Goal: Obtain resource: Download file/media

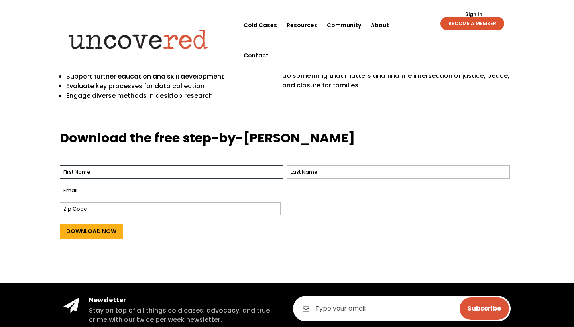
scroll to position [282, 0]
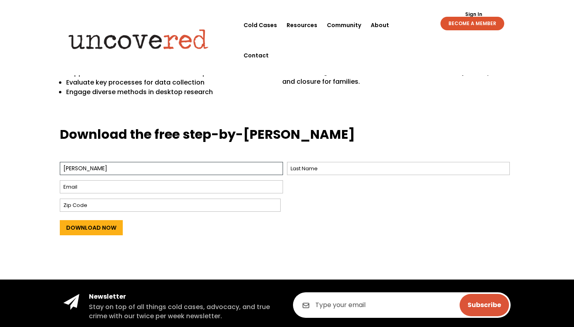
type input "Y"
drag, startPoint x: 116, startPoint y: 164, endPoint x: 23, endPoint y: 164, distance: 93.7
click at [23, 164] on div "Download the free step-by-step guide Name * Tae Hyung Kim First Last Email * Zi…" at bounding box center [287, 196] width 574 height 165
click at [92, 173] on input "im" at bounding box center [171, 168] width 223 height 13
type input "i"
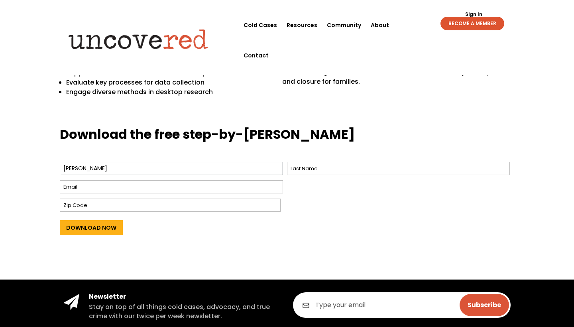
type input "Yi Cen"
click at [303, 169] on input "Last" at bounding box center [398, 168] width 223 height 13
type input "Liew"
drag, startPoint x: 93, startPoint y: 165, endPoint x: 23, endPoint y: 163, distance: 69.4
click at [23, 163] on div "Download the free step-by-step guide Name * Yi Cen First Liew Last Email * Zip …" at bounding box center [287, 196] width 574 height 165
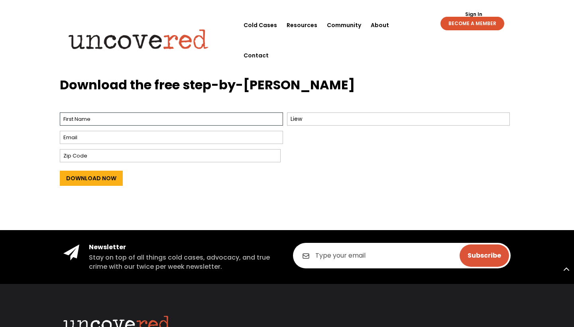
scroll to position [319, 0]
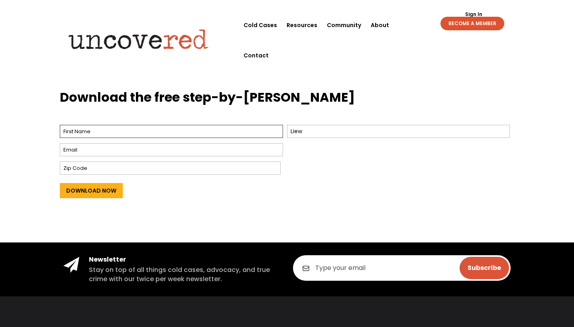
click at [88, 126] on input "First" at bounding box center [171, 131] width 223 height 13
type input "Kiwi"
click at [114, 142] on div at bounding box center [171, 149] width 223 height 17
click at [122, 151] on input "Email *" at bounding box center [171, 149] width 223 height 13
type input "yicenliew2003gmail.com"
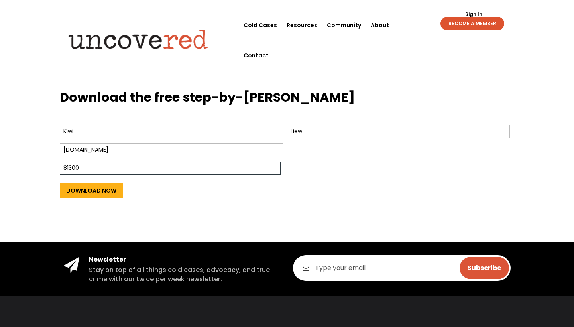
type input "81300"
click at [47, 160] on div "Download the free step-by-step guide Name * Kiwi First Liew Last Email * yicenl…" at bounding box center [287, 159] width 574 height 165
click at [92, 188] on input "Download Now" at bounding box center [91, 190] width 63 height 15
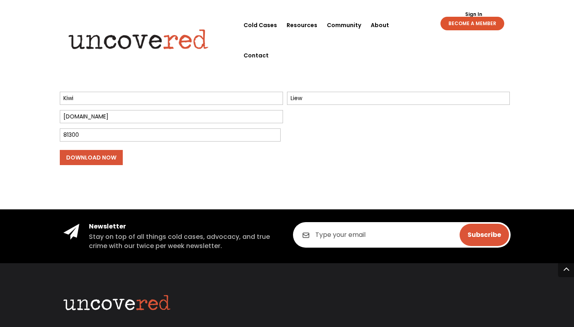
scroll to position [352, 0]
click at [98, 159] on input "Download Now" at bounding box center [91, 157] width 63 height 15
click at [108, 155] on input "Download Now" at bounding box center [91, 157] width 63 height 15
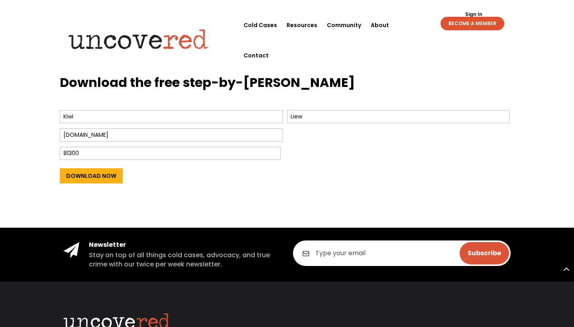
scroll to position [367, 0]
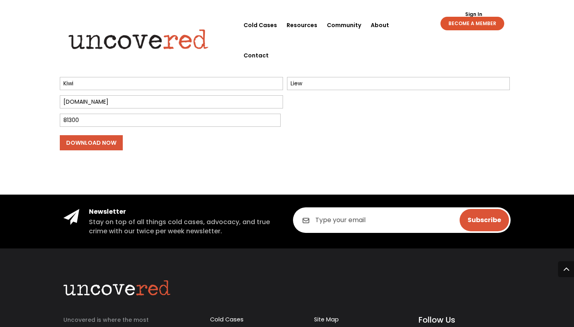
click at [98, 141] on input "Download Now" at bounding box center [91, 142] width 63 height 15
click at [67, 141] on input "Download Now" at bounding box center [91, 142] width 63 height 15
click at [98, 156] on div "Download the free step-by-step guide Name * Kiwi First Liew Last Email * yicenl…" at bounding box center [287, 101] width 455 height 120
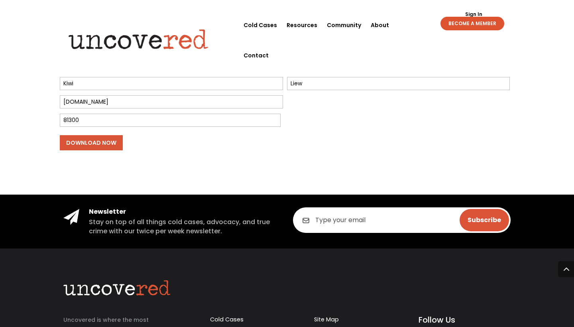
click at [96, 143] on input "Download Now" at bounding box center [91, 142] width 63 height 15
click at [109, 168] on div "Download the free step-by-step guide Name * Kiwi First Liew Last Email * yicenl…" at bounding box center [287, 101] width 455 height 142
click at [109, 132] on div "Download Now" at bounding box center [287, 142] width 455 height 26
click at [109, 138] on input "Download Now" at bounding box center [91, 142] width 63 height 15
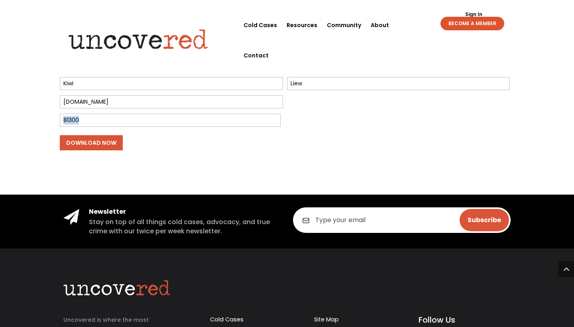
click at [106, 143] on input "Download Now" at bounding box center [91, 142] width 63 height 15
click at [157, 154] on div "Download Now" at bounding box center [287, 142] width 455 height 26
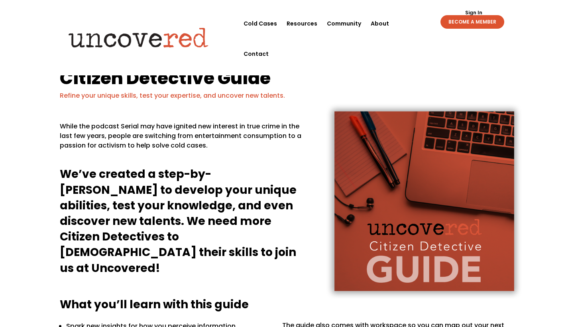
scroll to position [0, 0]
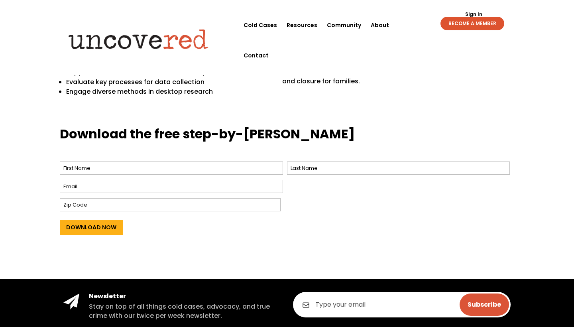
scroll to position [327, 0]
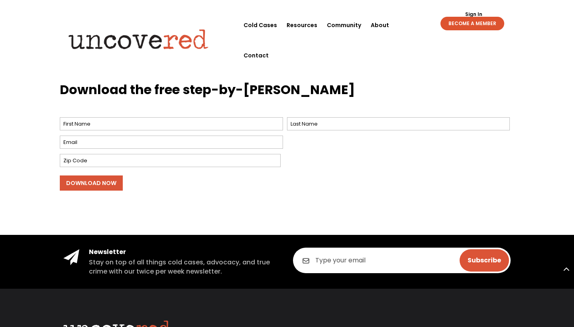
click at [103, 181] on input "Download Now" at bounding box center [91, 182] width 63 height 15
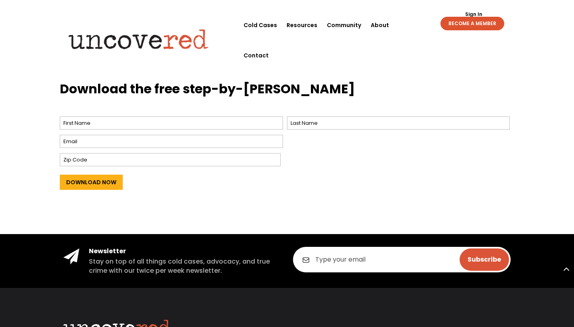
scroll to position [322, 0]
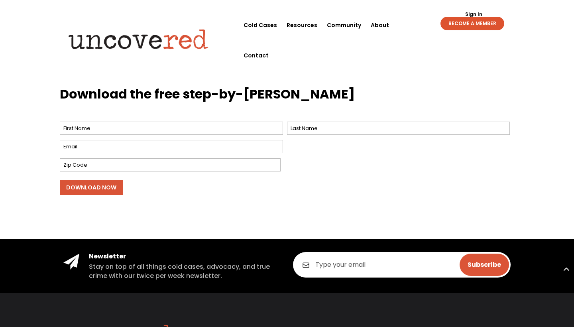
click at [93, 189] on input "Download Now" at bounding box center [91, 187] width 63 height 15
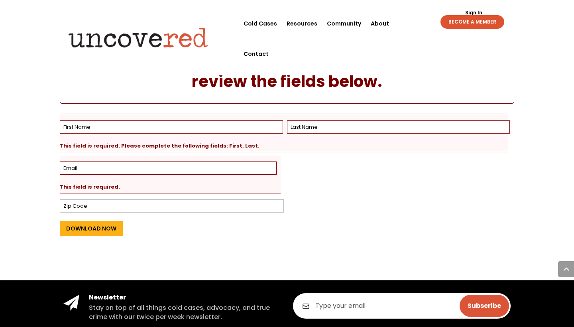
click at [98, 185] on div "This field is required." at bounding box center [168, 184] width 217 height 14
click at [164, 127] on input "First" at bounding box center [171, 126] width 223 height 13
type input "Y"
type input "Kiwi"
type input "Liew"
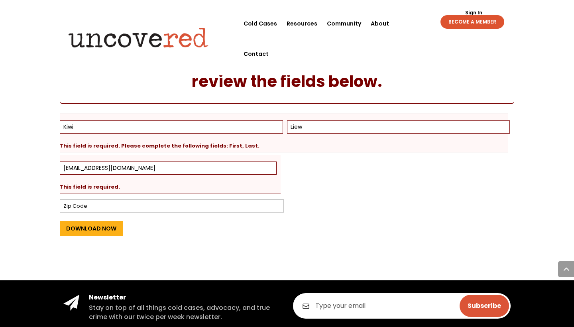
type input "yicenliew2003@gmail.com"
type input "81300"
click at [43, 157] on div "Download the free step-by-step guide There was a problem with your submission. …" at bounding box center [287, 137] width 574 height 285
click at [96, 229] on input "Download Now" at bounding box center [91, 228] width 63 height 15
click at [100, 225] on input "Download Now" at bounding box center [91, 228] width 63 height 15
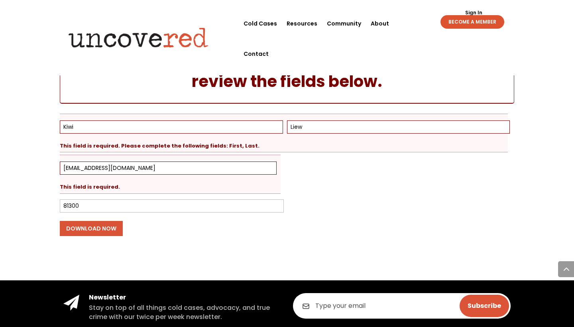
click at [85, 227] on input "Download Now" at bounding box center [91, 228] width 63 height 15
click at [66, 227] on input "Download Now" at bounding box center [91, 228] width 63 height 15
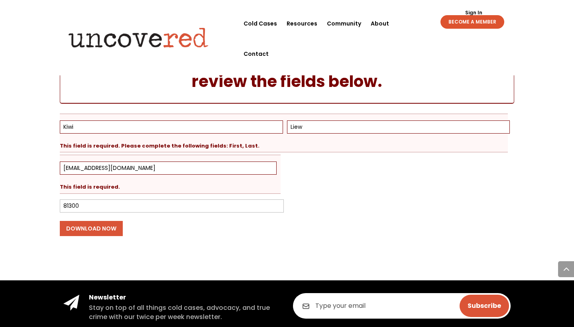
click at [103, 226] on input "Download Now" at bounding box center [91, 228] width 63 height 15
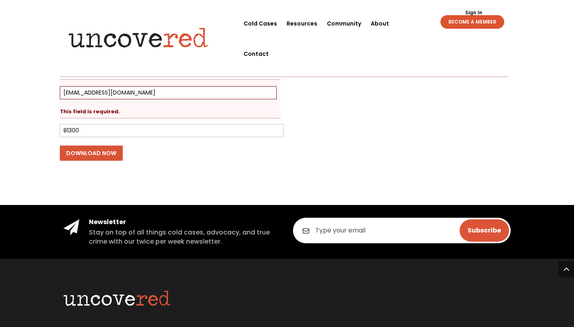
scroll to position [490, 0]
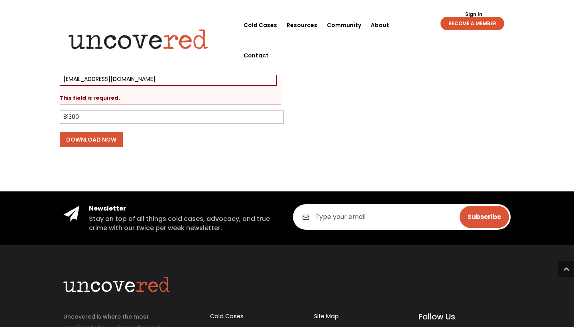
click at [95, 142] on input "Download Now" at bounding box center [91, 139] width 63 height 15
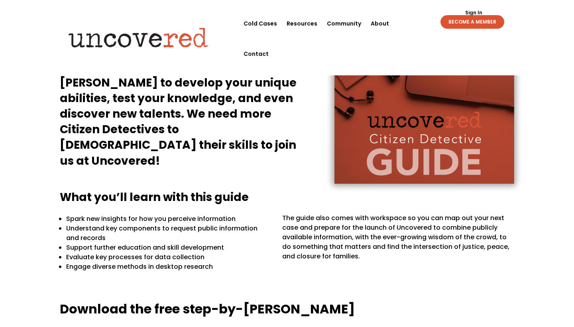
scroll to position [424, 0]
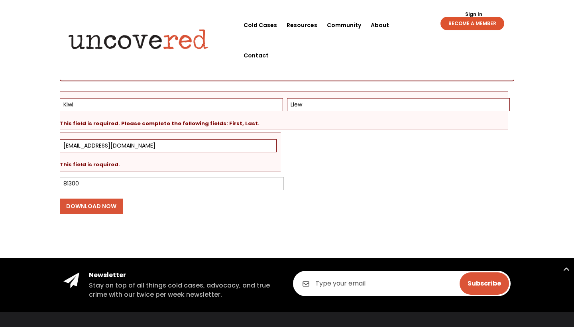
click at [104, 201] on input "Download Now" at bounding box center [91, 206] width 63 height 15
click at [90, 202] on input "Download Now" at bounding box center [91, 206] width 63 height 15
click at [295, 22] on link "Resources" at bounding box center [302, 25] width 31 height 30
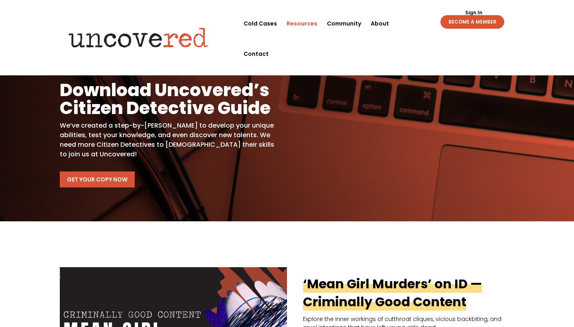
click at [97, 182] on link "Get Your Copy Now" at bounding box center [97, 179] width 75 height 16
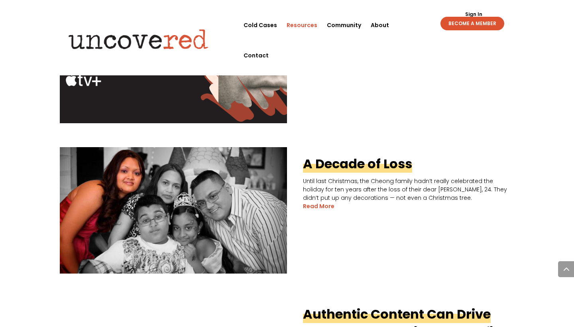
scroll to position [1127, 0]
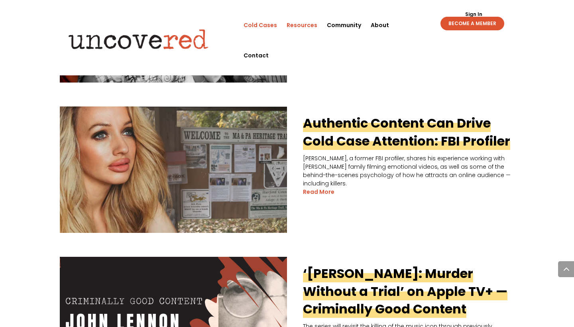
click at [250, 24] on link "Cold Cases" at bounding box center [260, 25] width 33 height 30
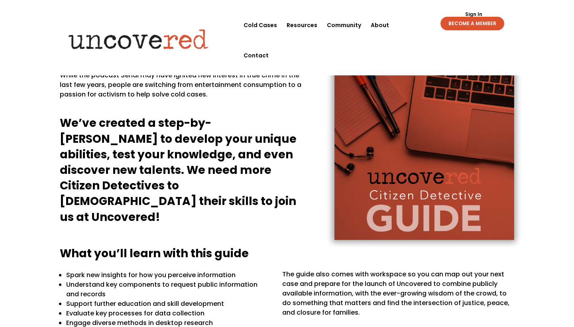
scroll to position [49, 0]
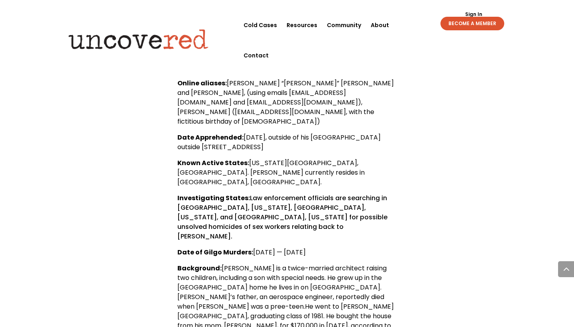
scroll to position [681, 0]
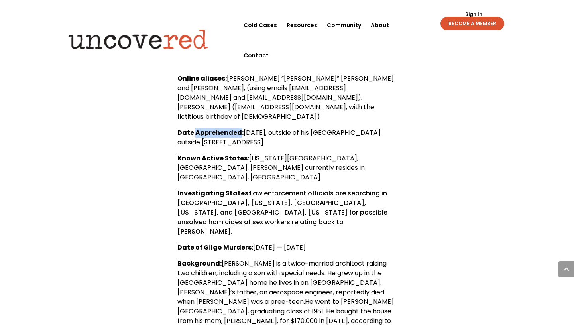
drag, startPoint x: 195, startPoint y: 122, endPoint x: 238, endPoint y: 122, distance: 43.1
click at [238, 128] on b "Date Apprehended:" at bounding box center [210, 132] width 66 height 9
click at [88, 242] on div "Rex Heuermann — Quick Facts Name : Rex Andrew Heuermann (59 years old) Online a…" at bounding box center [287, 245] width 455 height 415
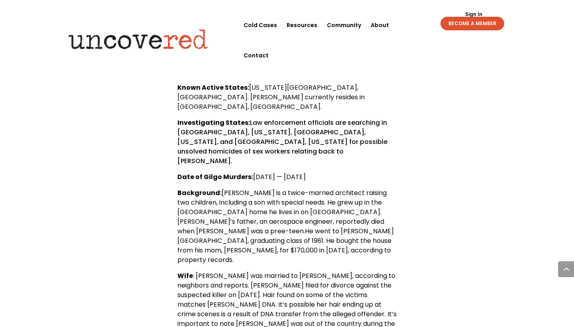
scroll to position [753, 0]
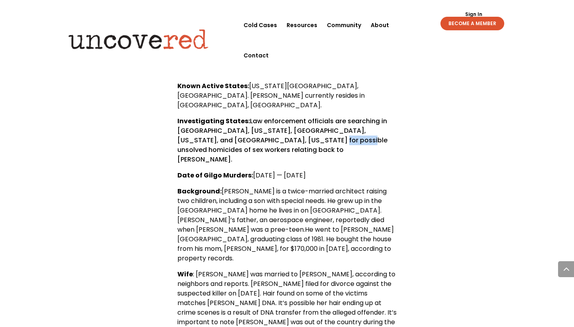
drag, startPoint x: 271, startPoint y: 121, endPoint x: 304, endPoint y: 121, distance: 32.7
click at [304, 121] on p "Investigating States: Law enforcement officials are searching in Chester, South…" at bounding box center [286, 143] width 219 height 54
click at [318, 116] on p "Investigating States: Law enforcement officials are searching in Chester, South…" at bounding box center [286, 143] width 219 height 54
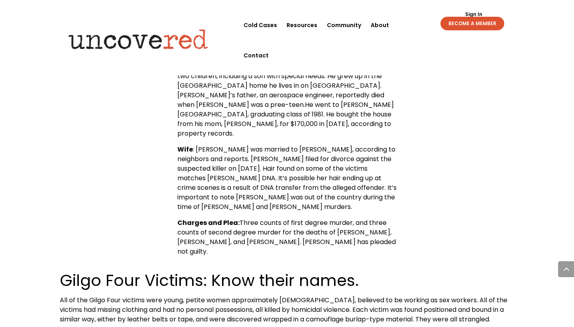
scroll to position [919, 0]
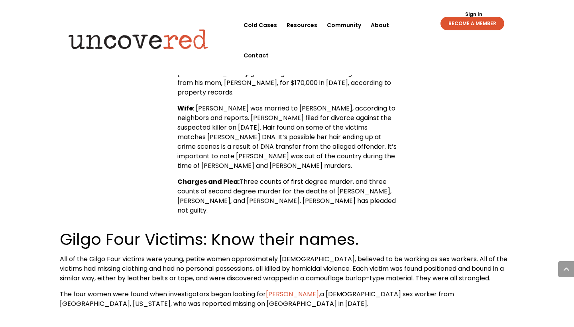
drag, startPoint x: 179, startPoint y: 171, endPoint x: 234, endPoint y: 172, distance: 55.4
click at [234, 177] on span "Three counts of first degree murder, and three counts of second degree murder f…" at bounding box center [286, 196] width 219 height 38
click at [161, 149] on div "Rex Heuermann — Quick Facts Name : Rex Andrew Heuermann (59 years old) Online a…" at bounding box center [287, 7] width 455 height 415
drag, startPoint x: 238, startPoint y: 142, endPoint x: 269, endPoint y: 171, distance: 42.6
click at [269, 177] on p "Charges and Plea: Three counts of first degree murder, and three counts of seco…" at bounding box center [286, 196] width 219 height 38
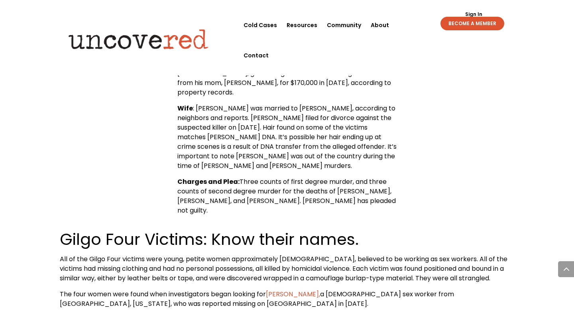
click at [123, 71] on div "Rex Heuermann — Quick Facts Name : Rex Andrew Heuermann (59 years old) Online a…" at bounding box center [287, 7] width 455 height 415
drag, startPoint x: 177, startPoint y: 143, endPoint x: 236, endPoint y: 143, distance: 58.2
click at [236, 177] on b "Charges and Plea:" at bounding box center [208, 181] width 62 height 9
click at [137, 123] on div "Rex Heuermann — Quick Facts Name : Rex Andrew Heuermann (59 years old) Online a…" at bounding box center [287, 7] width 455 height 415
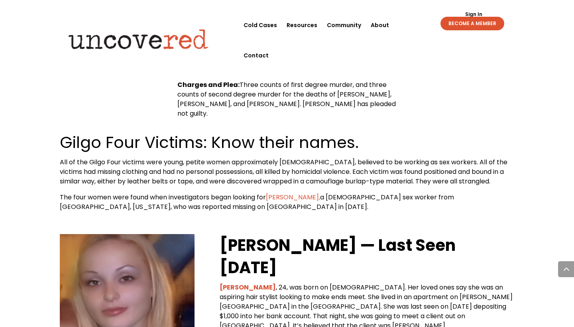
scroll to position [1018, 0]
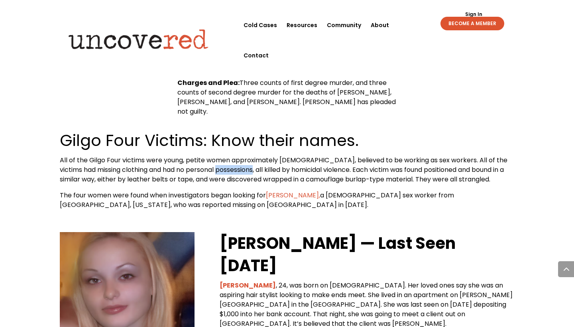
drag, startPoint x: 198, startPoint y: 132, endPoint x: 236, endPoint y: 132, distance: 37.5
click at [236, 156] on span "All of the Gilgo Four victims were young, petite women approximately 22 to 27 y…" at bounding box center [284, 170] width 448 height 28
drag, startPoint x: 239, startPoint y: 132, endPoint x: 335, endPoint y: 130, distance: 96.1
click at [335, 156] on span "All of the Gilgo Four victims were young, petite women approximately 22 to 27 y…" at bounding box center [284, 170] width 448 height 28
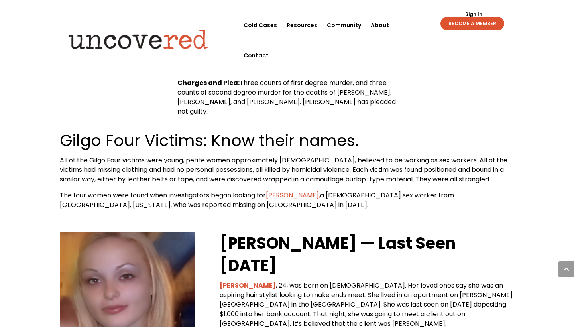
click at [297, 156] on p "All of the Gilgo Four victims were young, petite women approximately 22 to 27 y…" at bounding box center [287, 173] width 455 height 35
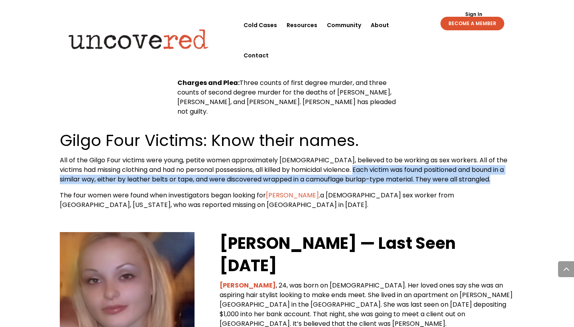
drag, startPoint x: 339, startPoint y: 131, endPoint x: 193, endPoint y: 146, distance: 146.7
click at [193, 156] on p "All of the Gilgo Four victims were young, petite women approximately 22 to 27 y…" at bounding box center [287, 173] width 455 height 35
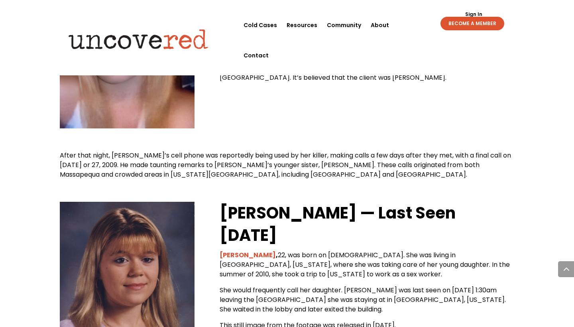
scroll to position [1264, 0]
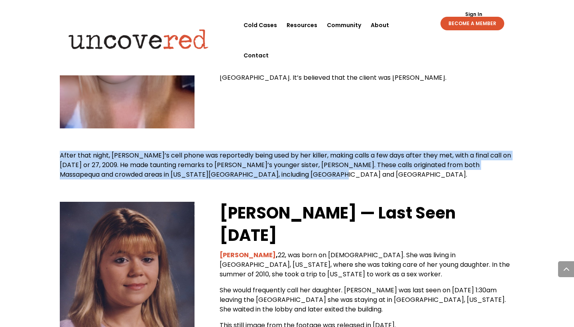
drag, startPoint x: 62, startPoint y: 116, endPoint x: 357, endPoint y: 136, distance: 296.1
click at [357, 151] on p "After that night, Melissa’s cell phone was reportedly being used by her killer,…" at bounding box center [287, 165] width 455 height 29
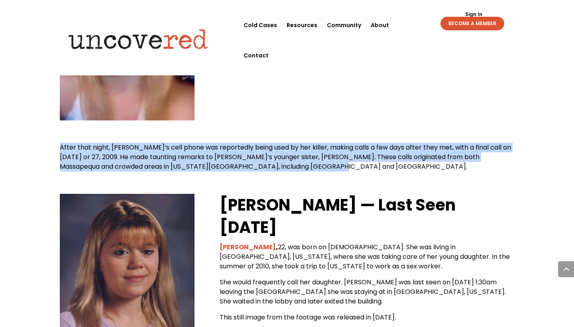
scroll to position [1275, 0]
